Goal: Transaction & Acquisition: Purchase product/service

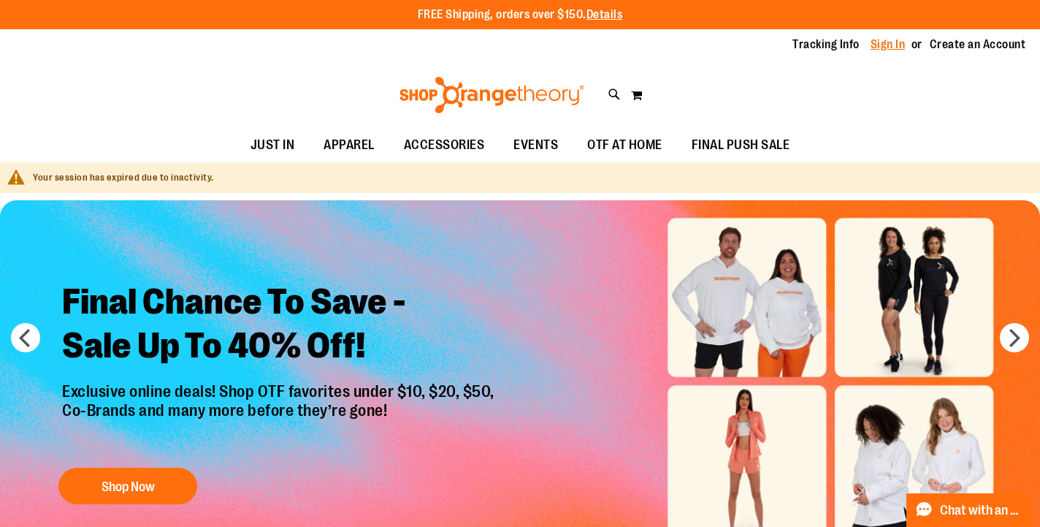
click at [877, 46] on link "Sign In" at bounding box center [888, 45] width 35 height 16
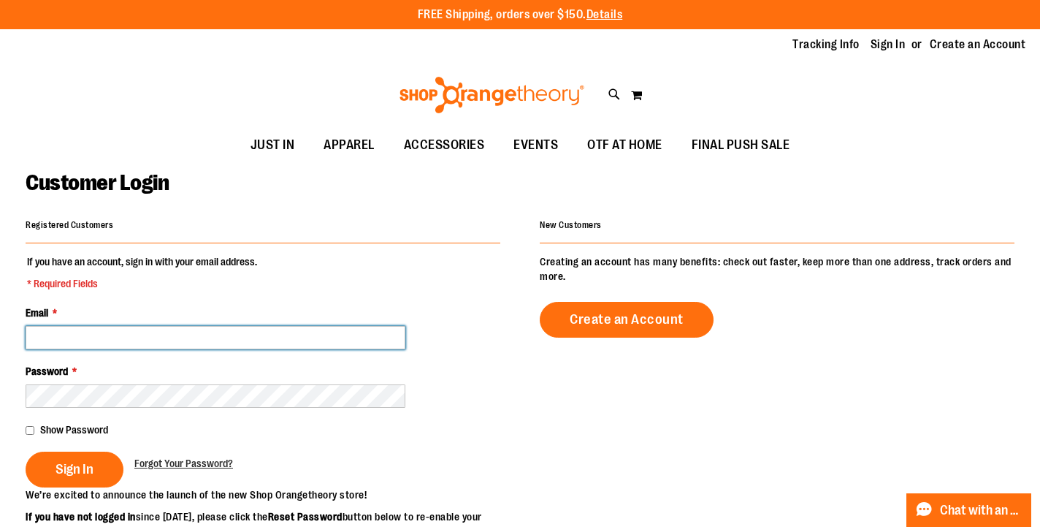
type input "**********"
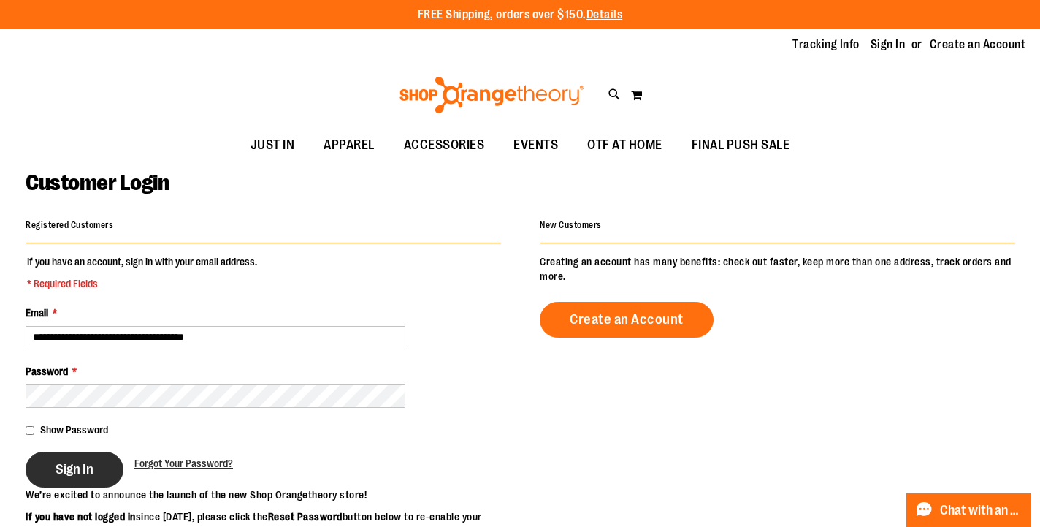
click at [99, 460] on button "Sign In" at bounding box center [75, 469] width 98 height 36
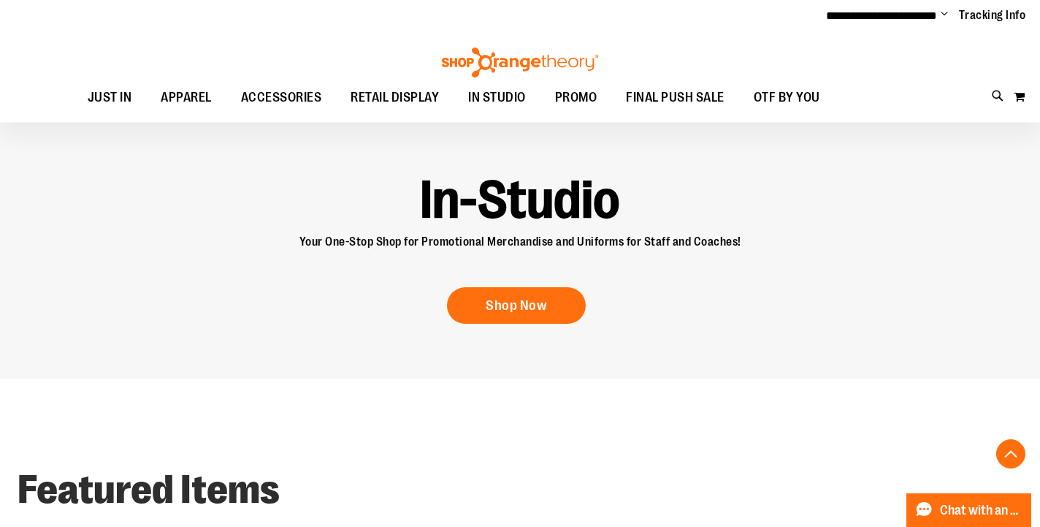
scroll to position [879, 0]
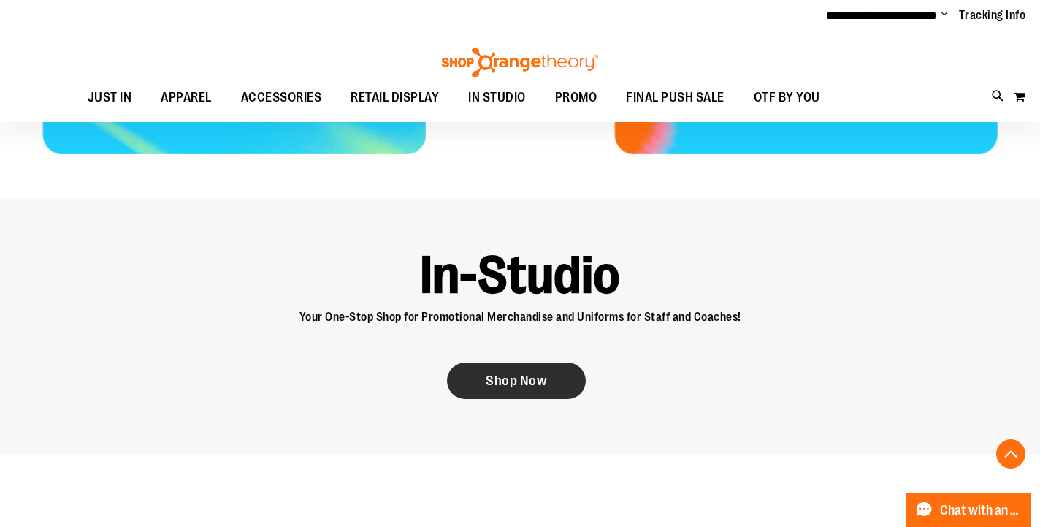
click at [544, 389] on link "Shop Now" at bounding box center [516, 380] width 139 height 37
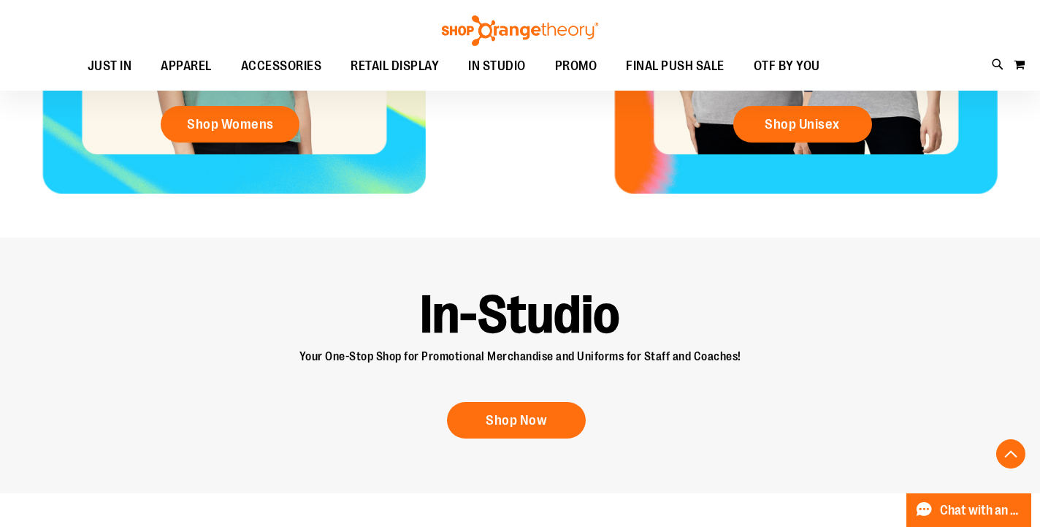
scroll to position [652, 0]
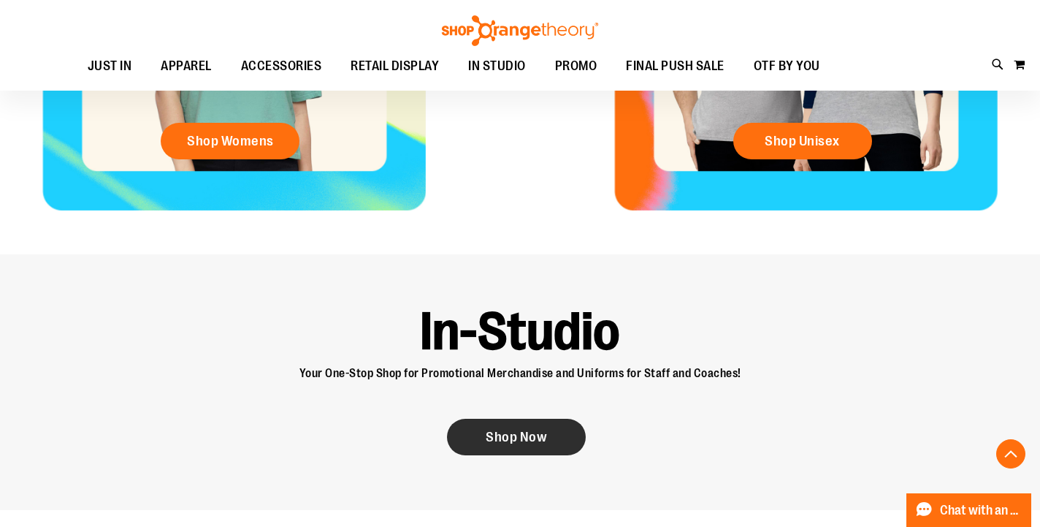
click at [543, 434] on span "Shop Now" at bounding box center [516, 437] width 61 height 16
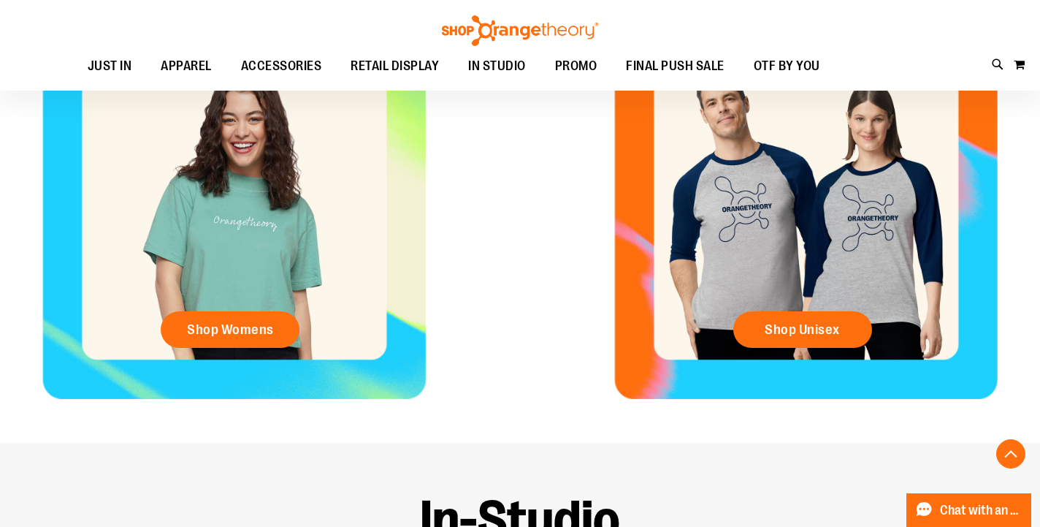
scroll to position [329, 0]
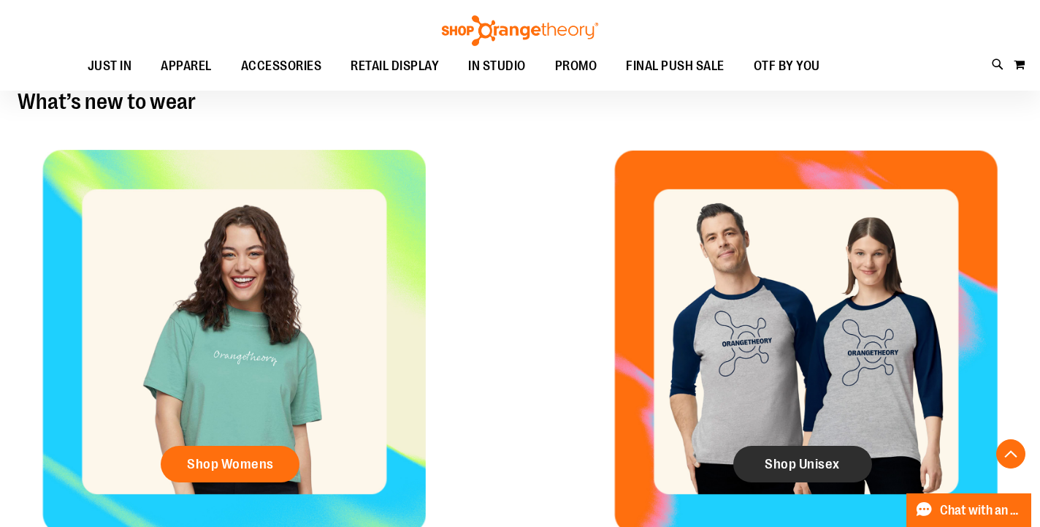
click at [798, 458] on span "Shop Unisex" at bounding box center [802, 464] width 75 height 16
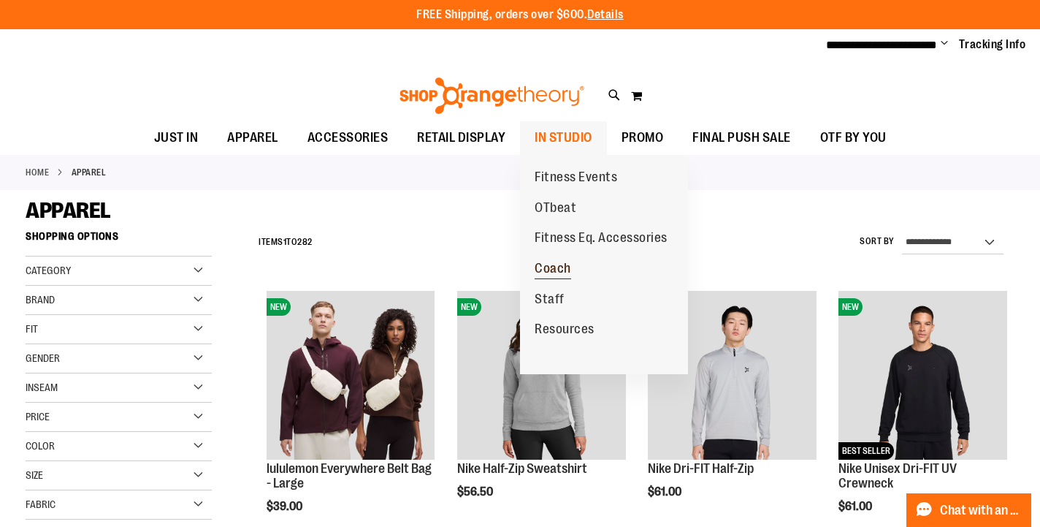
click at [548, 267] on span "Coach" at bounding box center [553, 270] width 37 height 18
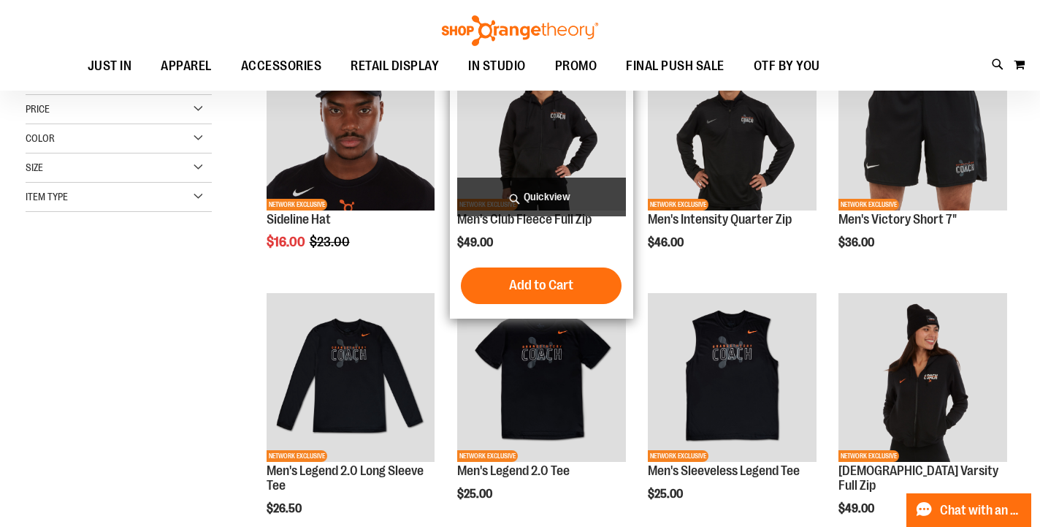
scroll to position [95, 0]
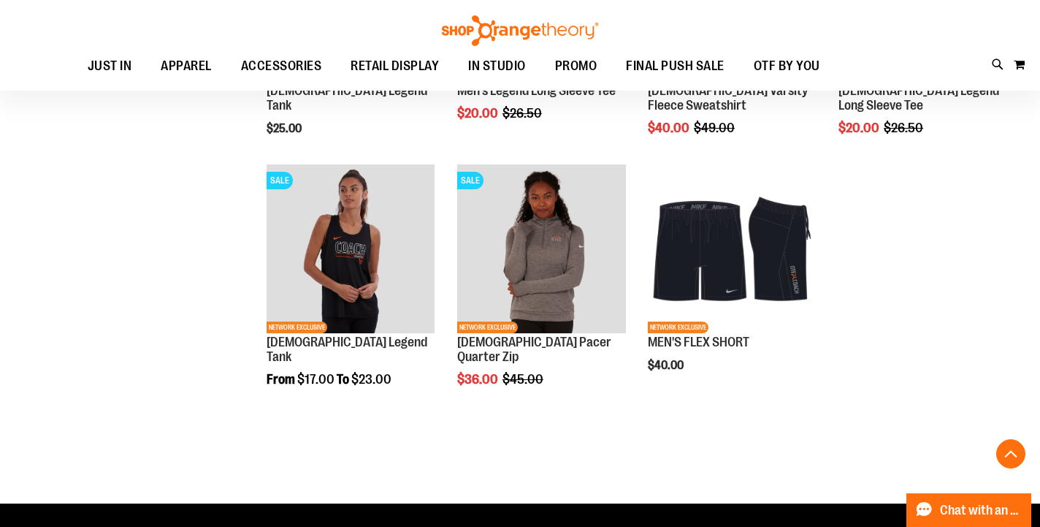
scroll to position [980, 0]
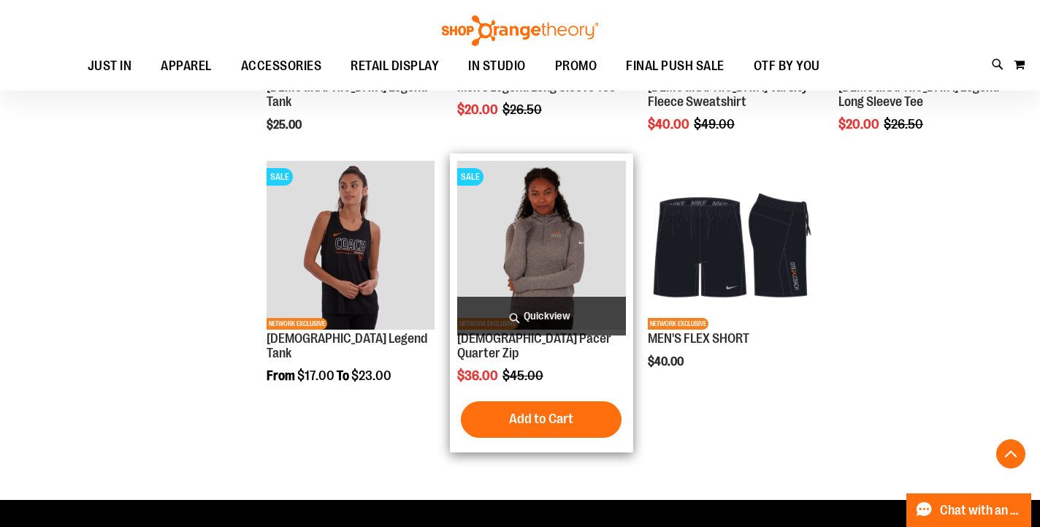
click at [553, 253] on img "product" at bounding box center [541, 245] width 169 height 169
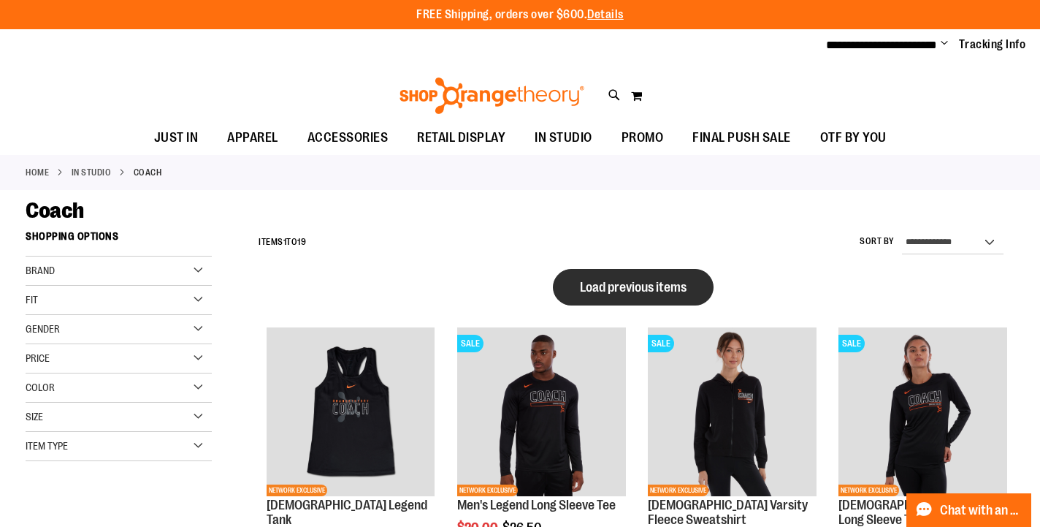
click at [695, 278] on button "Load previous items" at bounding box center [633, 287] width 161 height 37
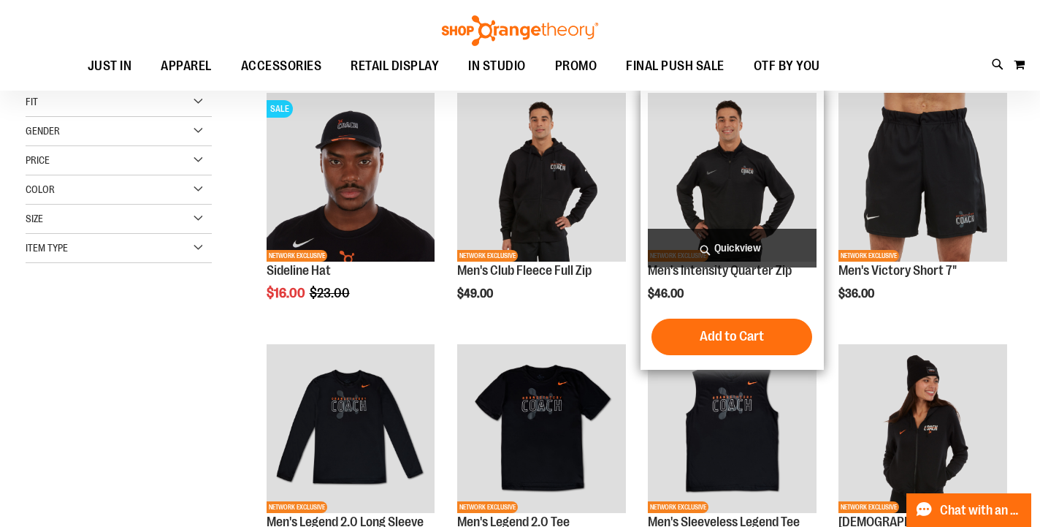
scroll to position [56, 0]
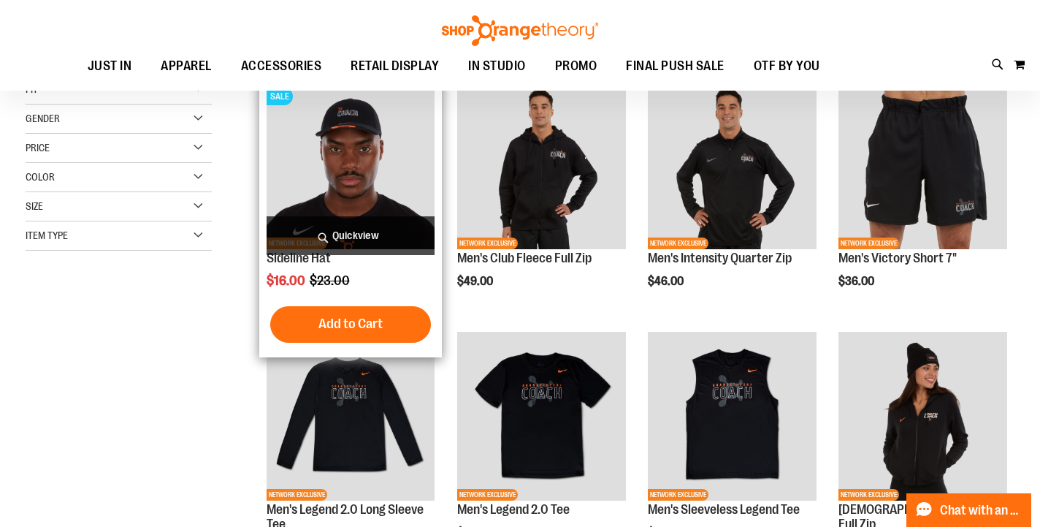
click at [388, 206] on img "product" at bounding box center [351, 164] width 169 height 169
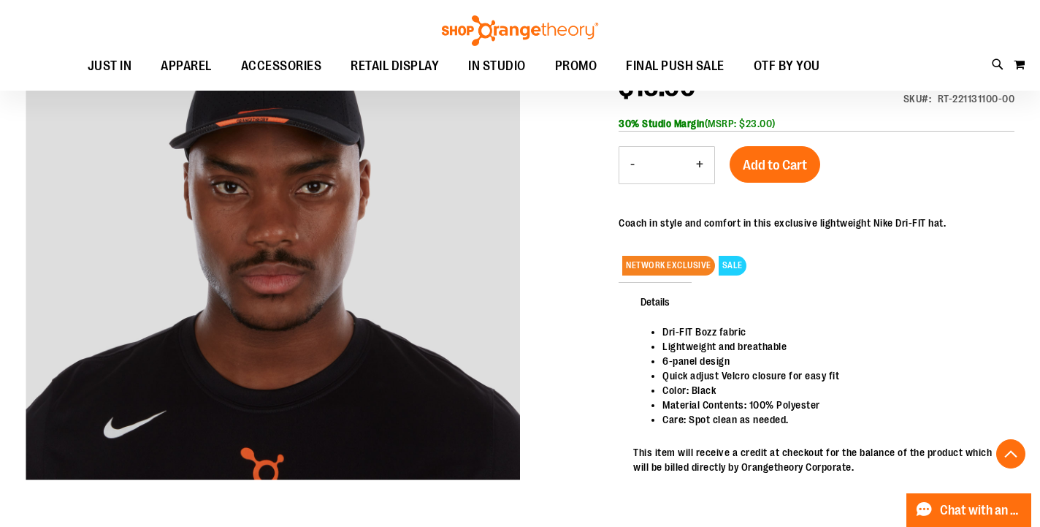
scroll to position [200, 0]
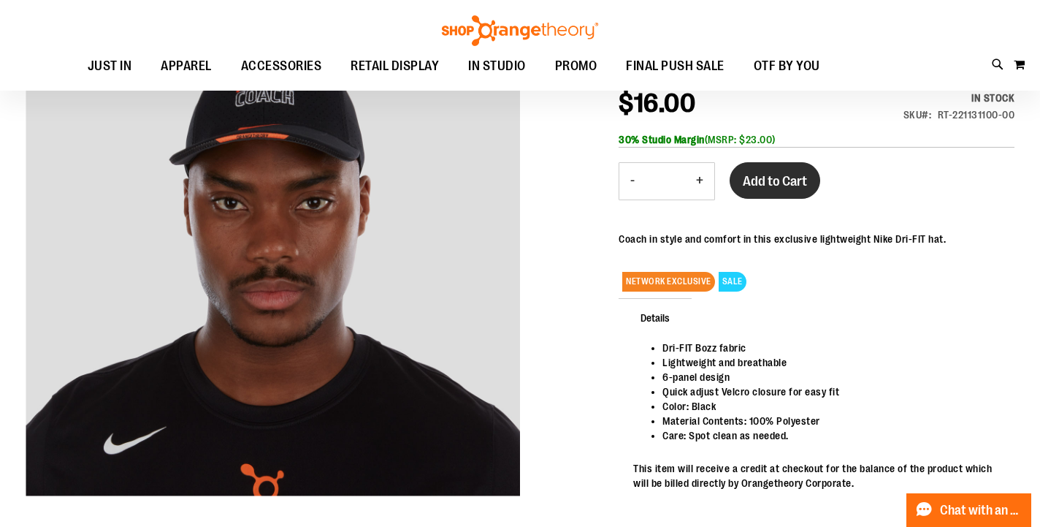
click at [760, 177] on span "Add to Cart" at bounding box center [775, 181] width 64 height 16
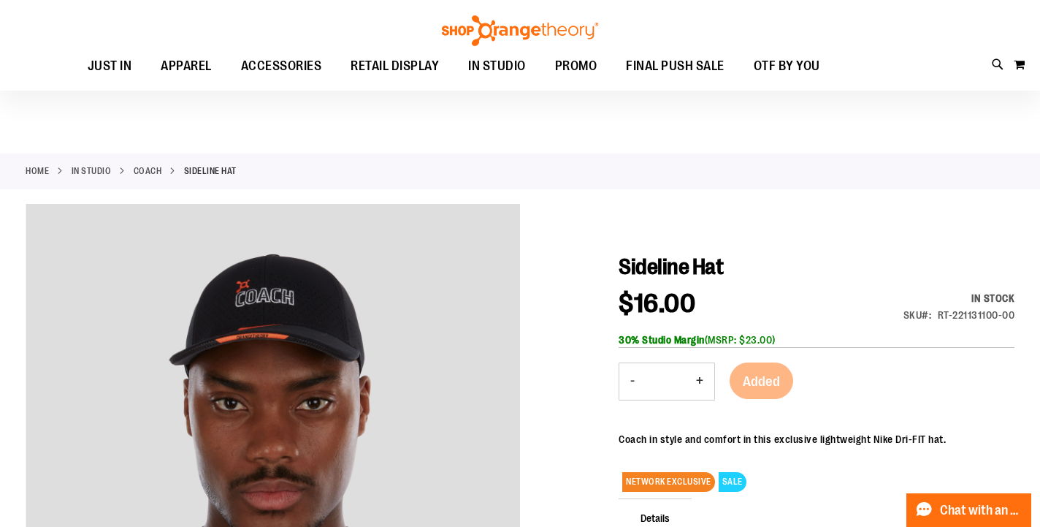
scroll to position [0, 0]
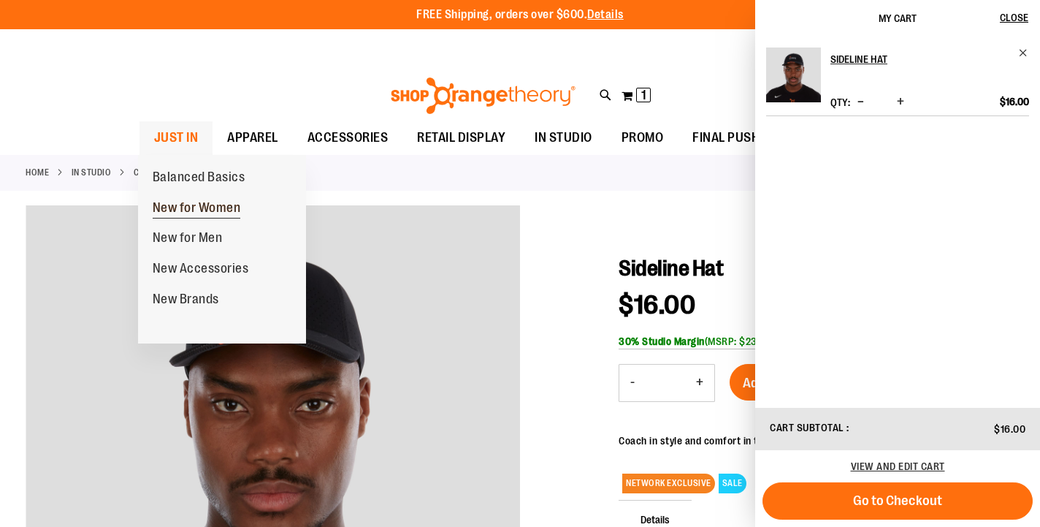
click at [189, 212] on span "New for Women" at bounding box center [197, 209] width 88 height 18
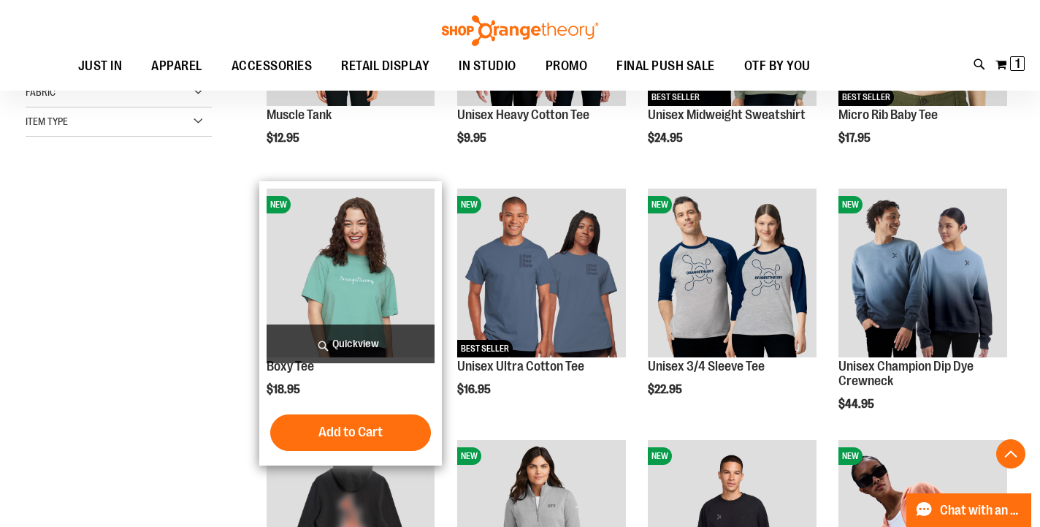
scroll to position [356, 0]
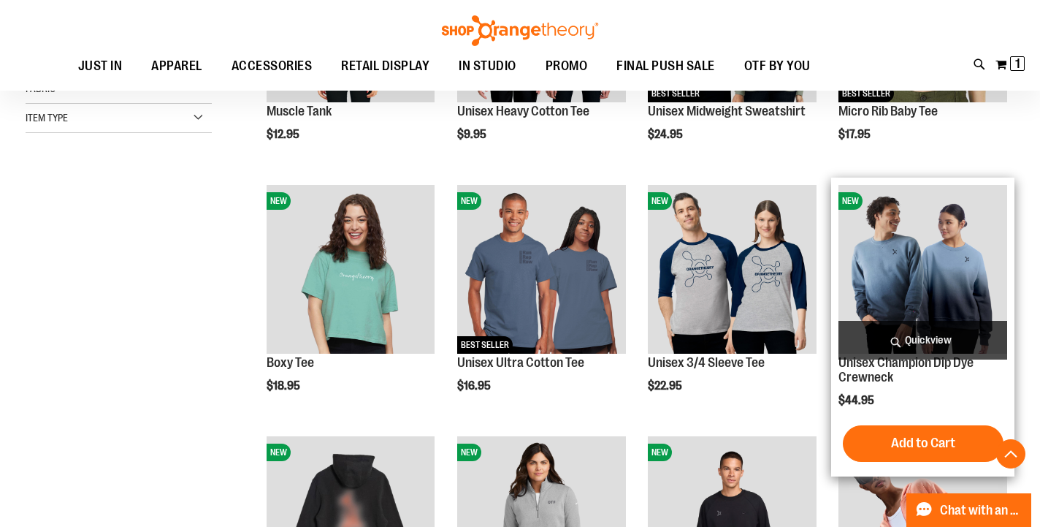
click at [918, 206] on img "product" at bounding box center [923, 269] width 169 height 169
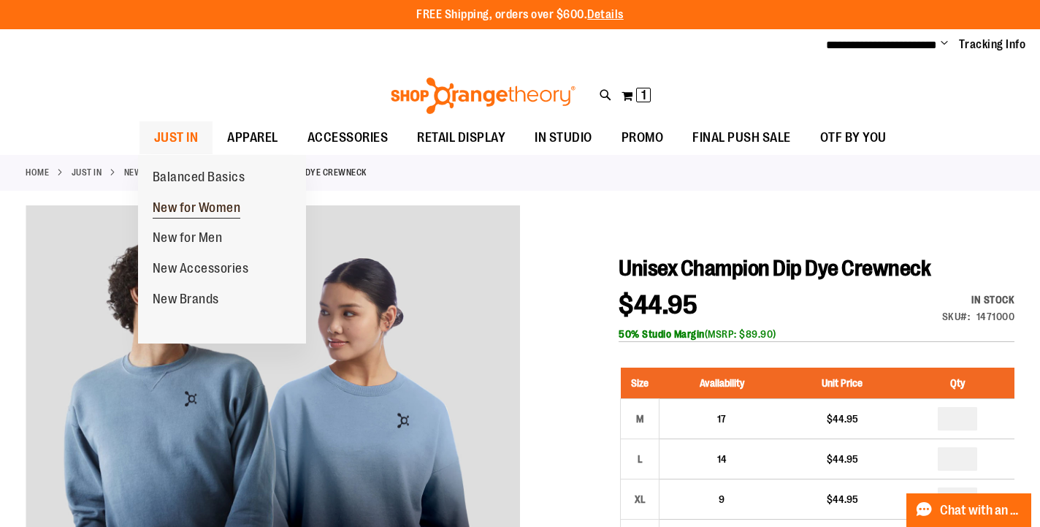
click at [188, 206] on span "New for Women" at bounding box center [197, 209] width 88 height 18
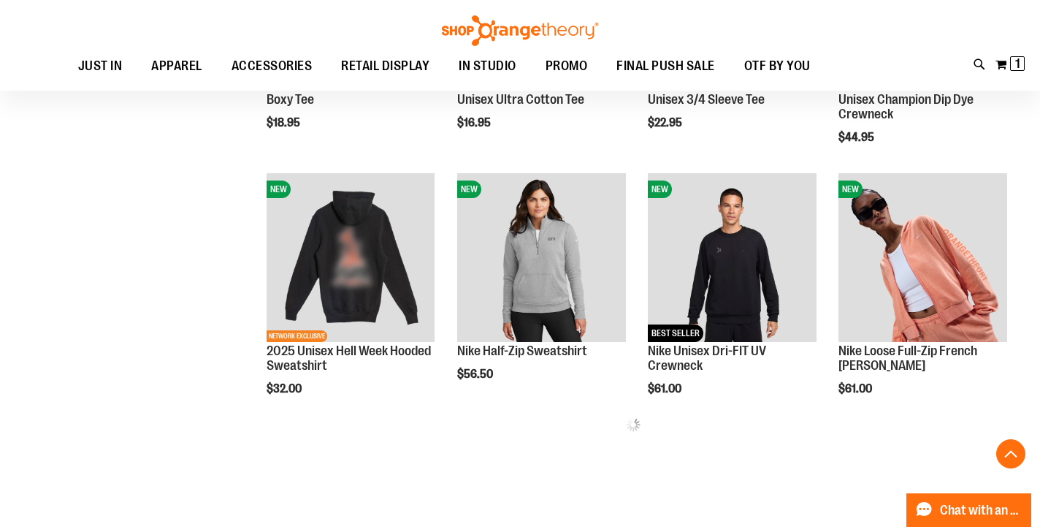
scroll to position [471, 0]
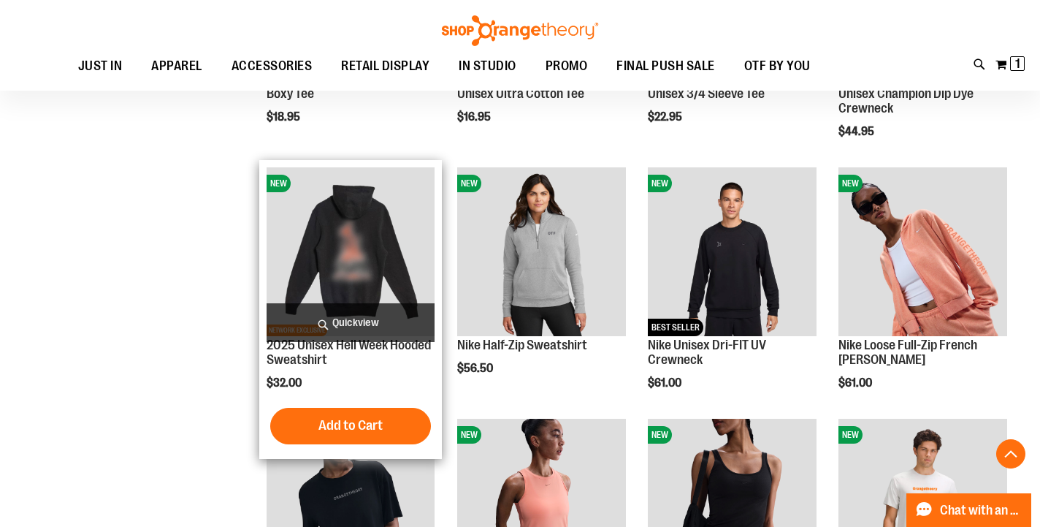
click at [390, 289] on img "product" at bounding box center [351, 251] width 169 height 169
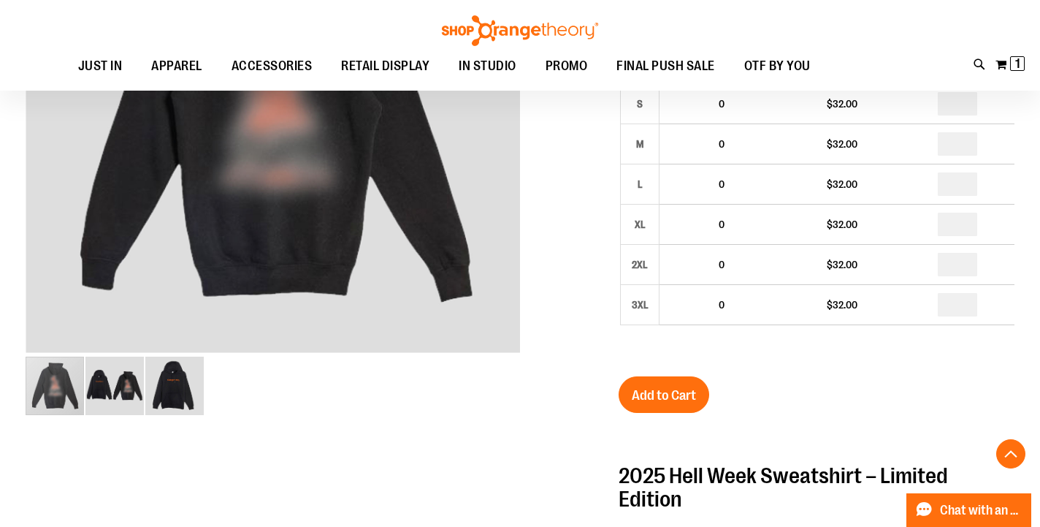
scroll to position [349, 0]
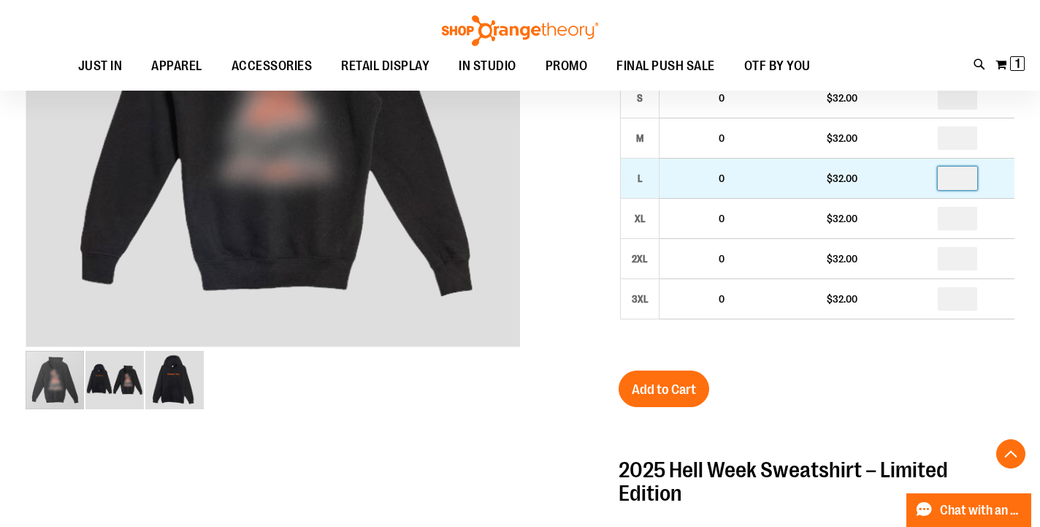
click at [969, 175] on input "number" at bounding box center [957, 178] width 39 height 23
type input "*"
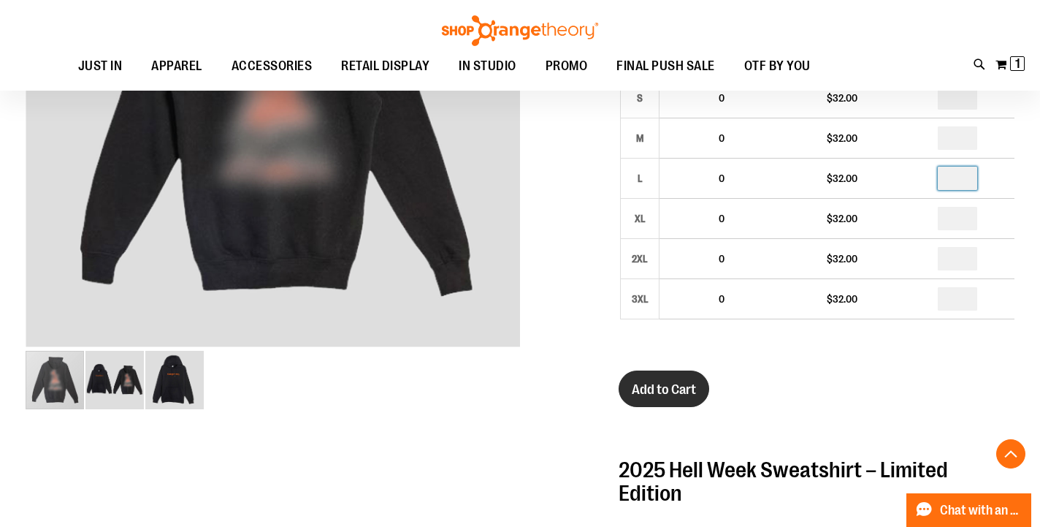
click at [662, 396] on span "Add to Cart" at bounding box center [664, 389] width 64 height 16
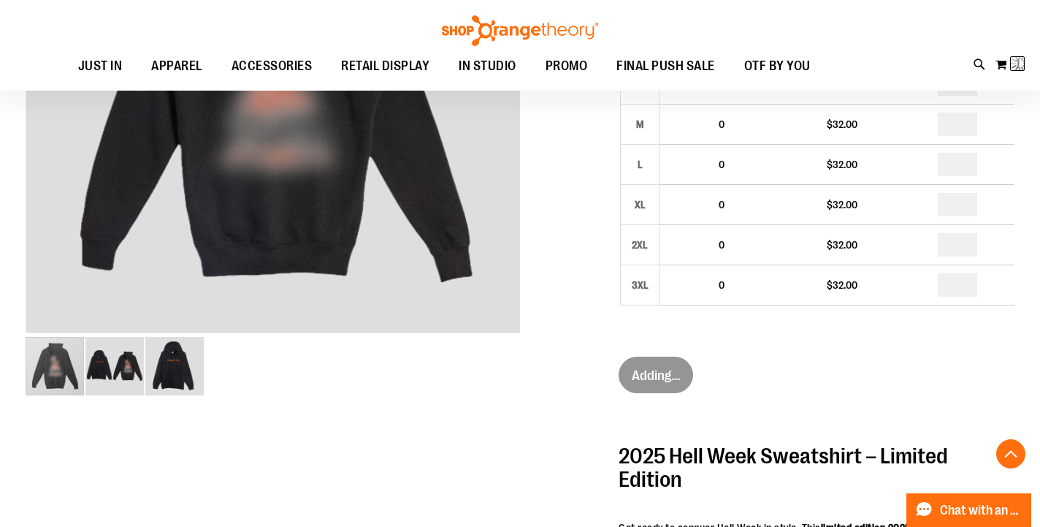
scroll to position [365, 0]
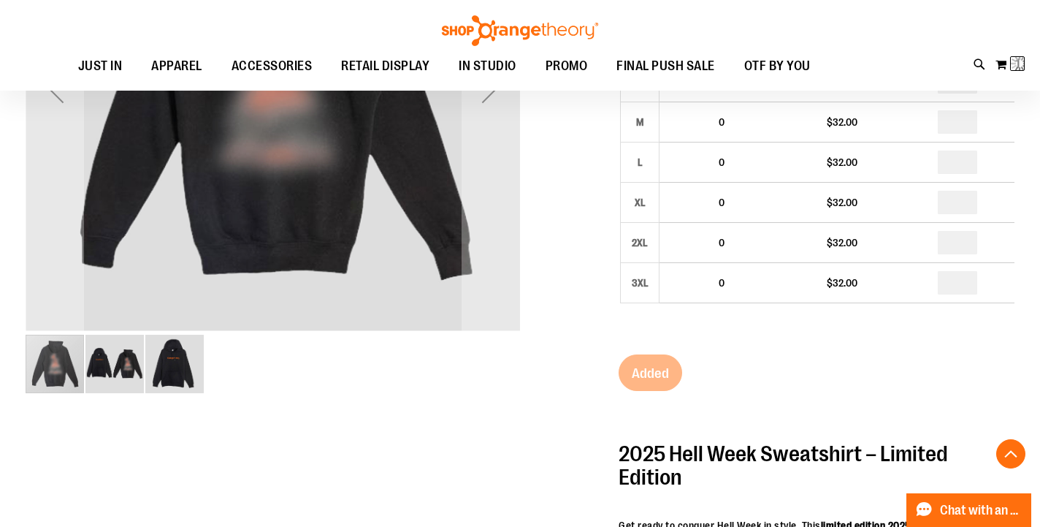
click at [105, 360] on img "image 2 of 3" at bounding box center [114, 364] width 58 height 58
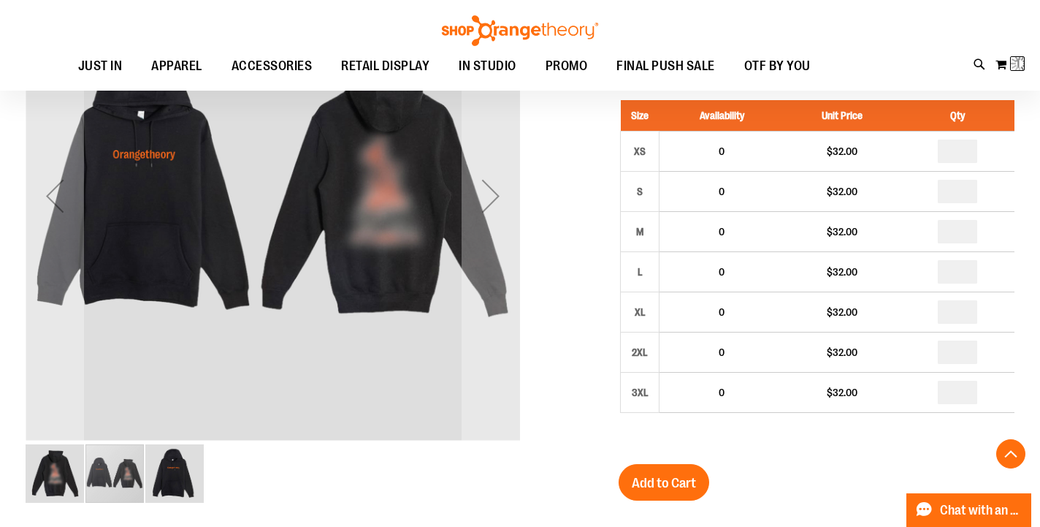
scroll to position [255, 0]
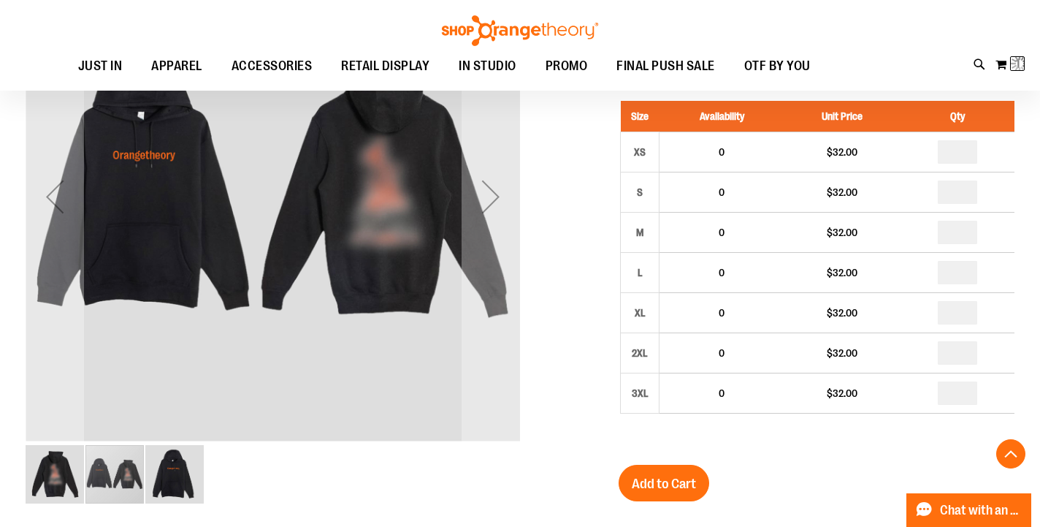
click at [164, 449] on img "image 3 of 3" at bounding box center [174, 474] width 58 height 58
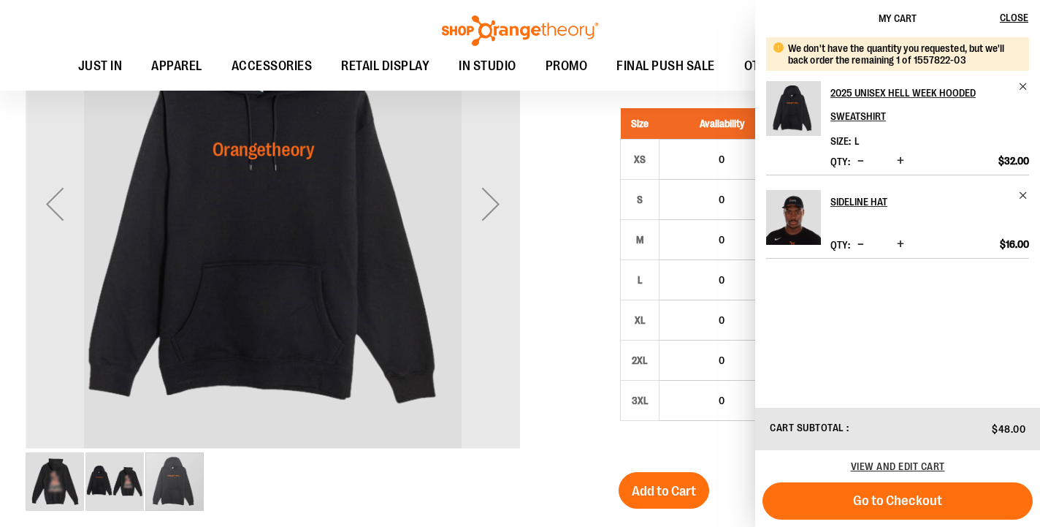
scroll to position [250, 0]
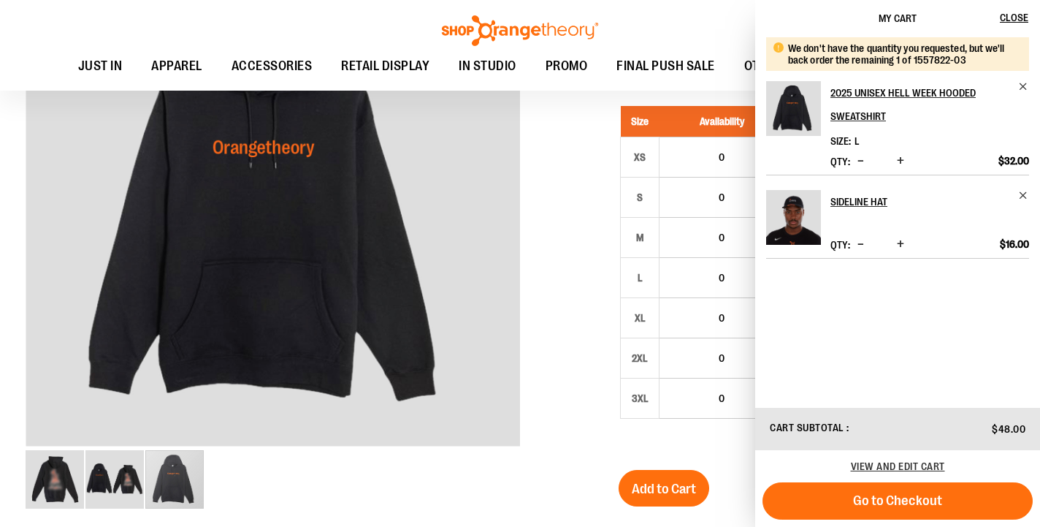
click at [532, 339] on div at bounding box center [520, 520] width 989 height 1132
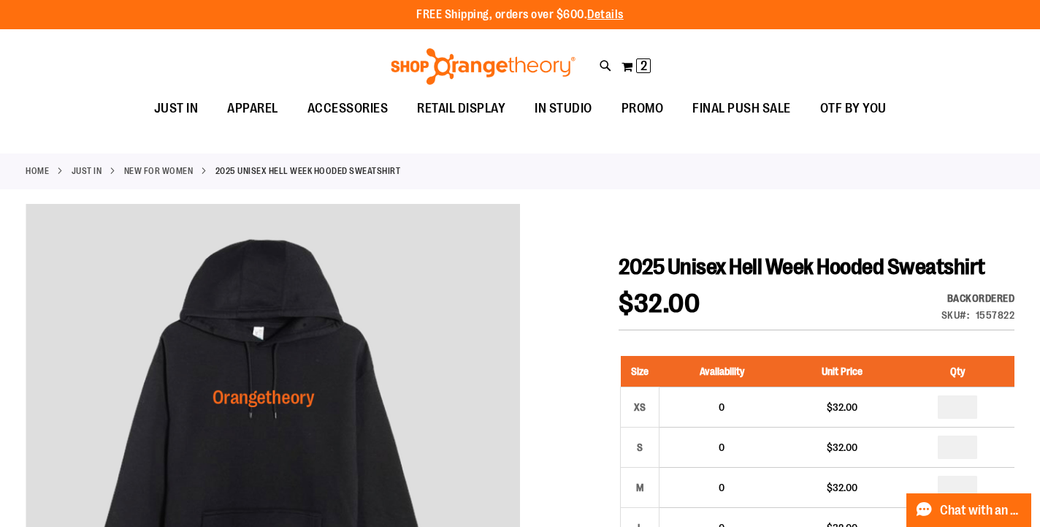
scroll to position [0, 0]
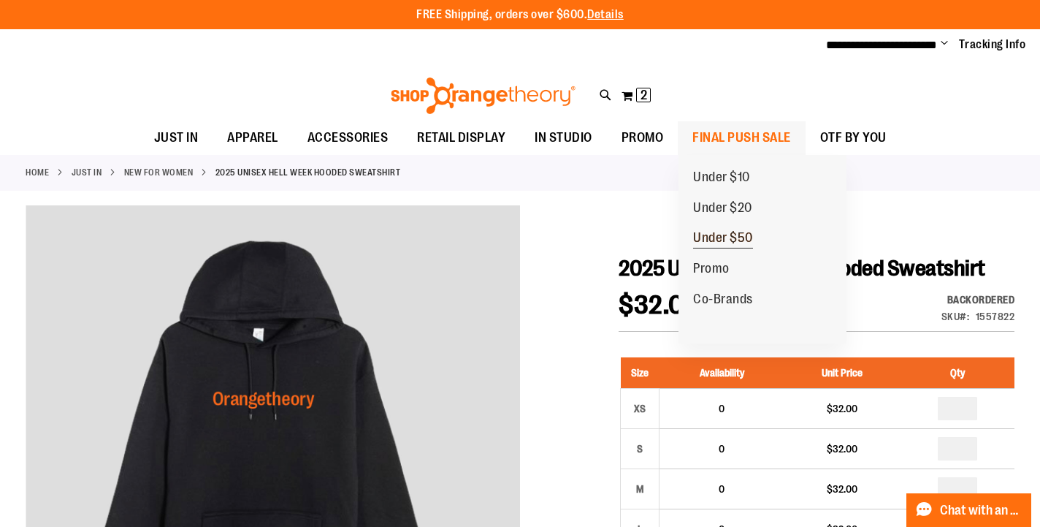
click at [722, 226] on link "Under $50" at bounding box center [723, 238] width 89 height 31
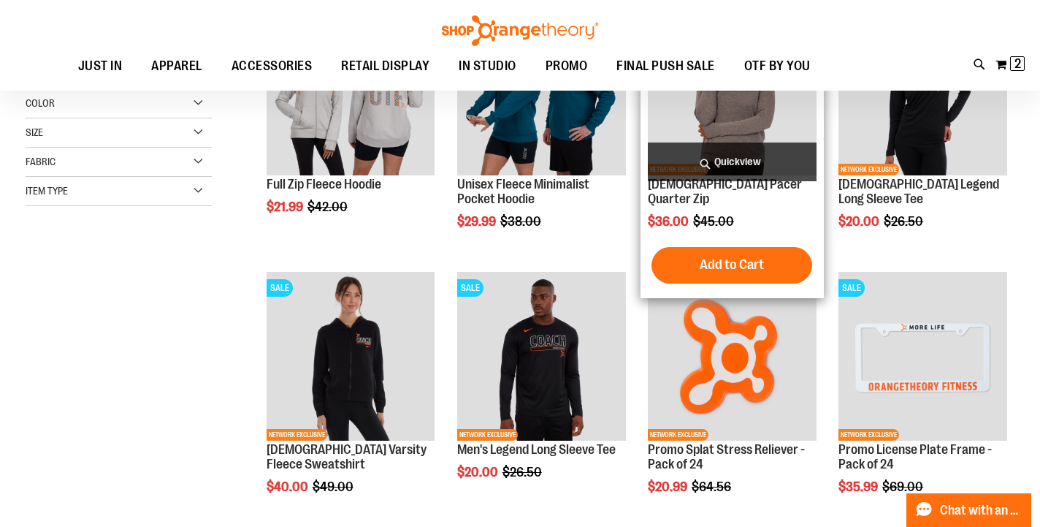
scroll to position [142, 0]
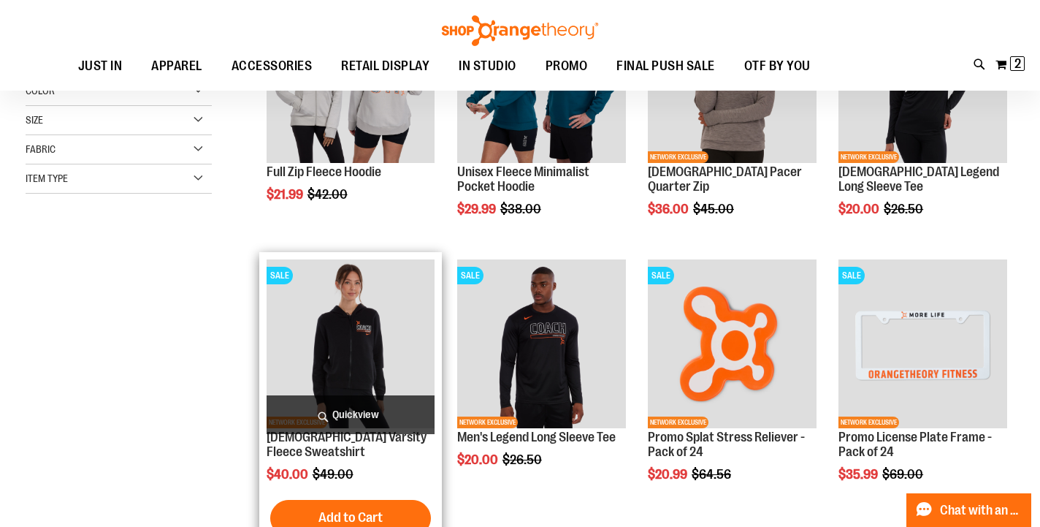
click at [419, 278] on img "product" at bounding box center [351, 343] width 169 height 169
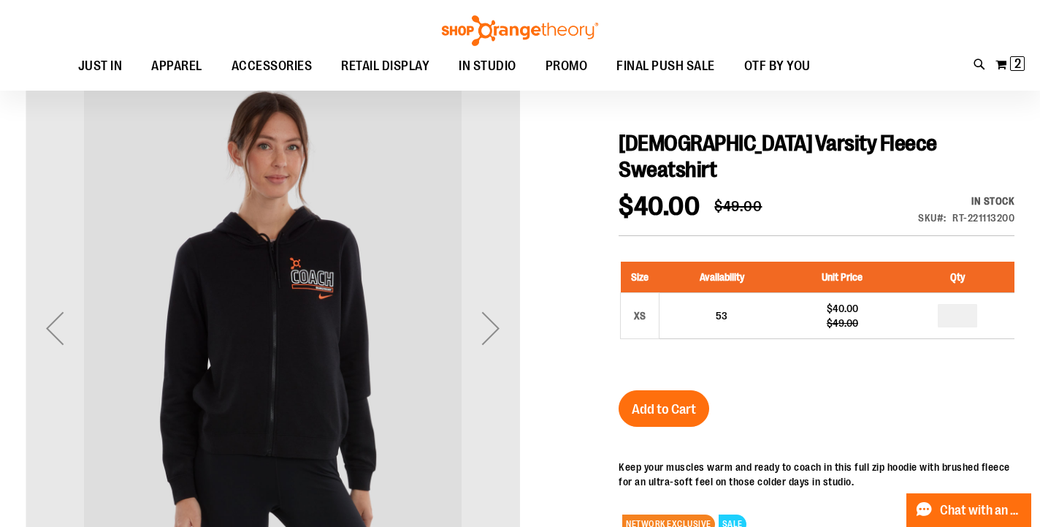
scroll to position [125, 0]
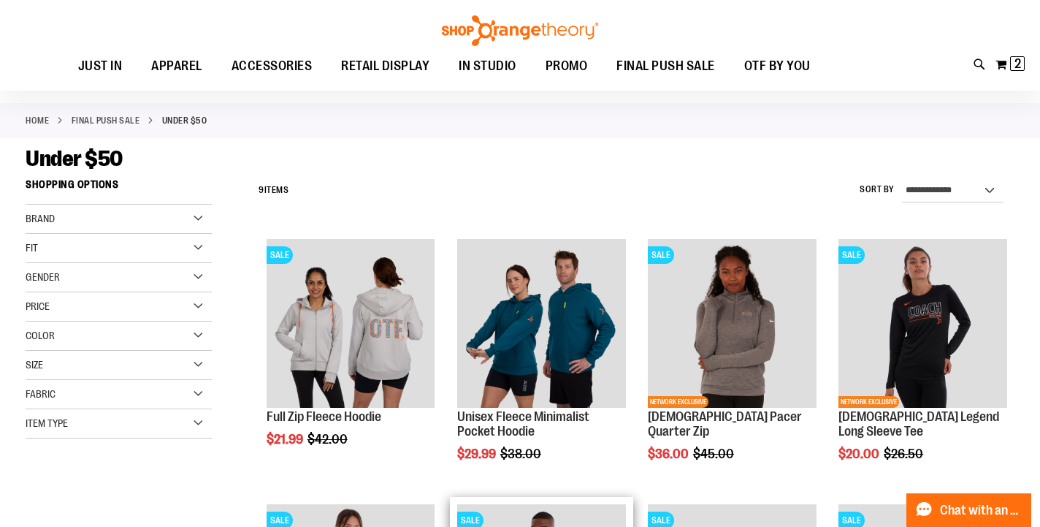
scroll to position [50, 0]
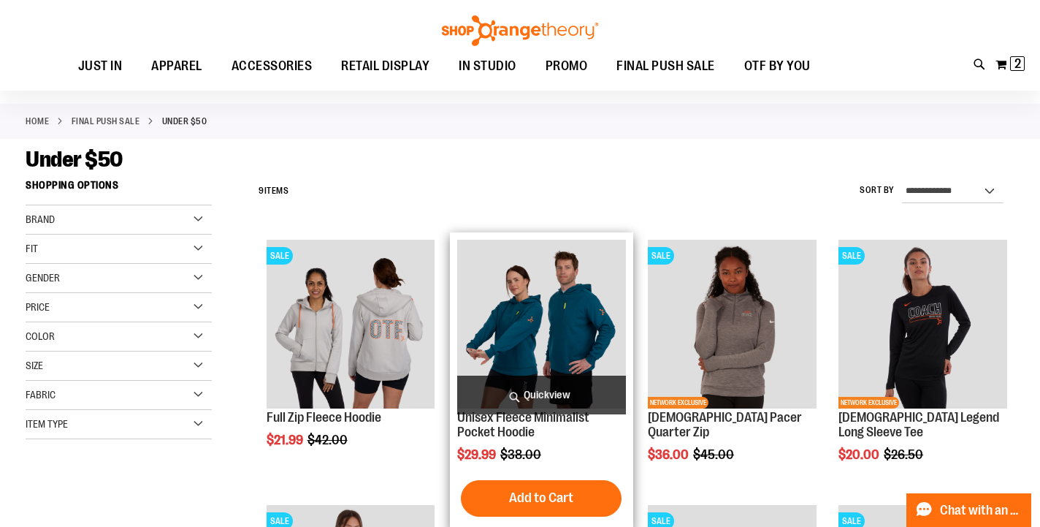
click at [513, 372] on img "product" at bounding box center [541, 324] width 169 height 169
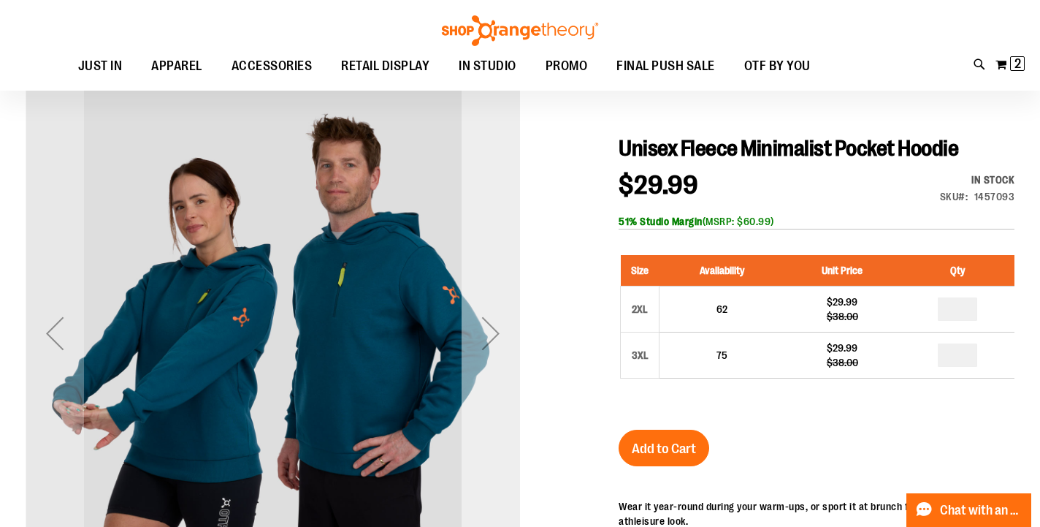
scroll to position [118, 0]
